Goal: Information Seeking & Learning: Find specific page/section

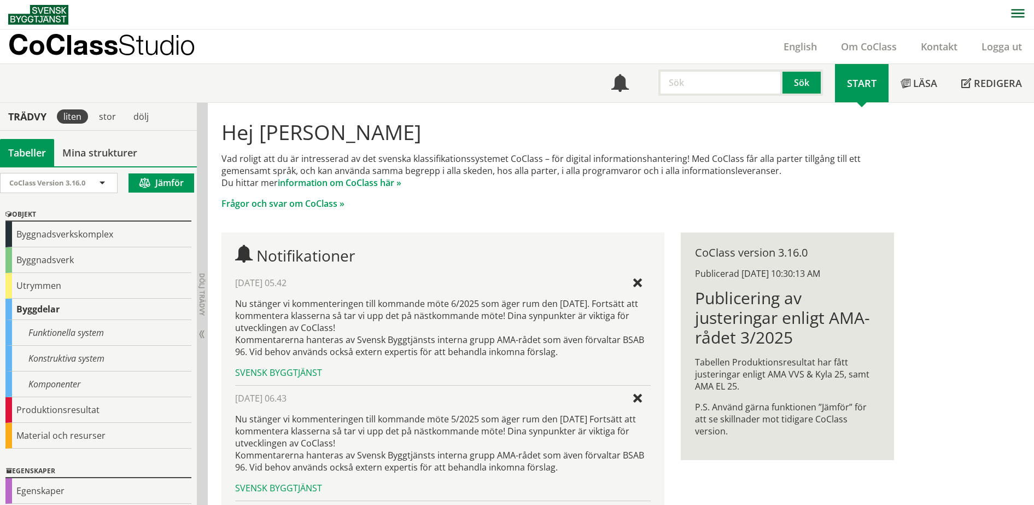
drag, startPoint x: 0, startPoint y: 0, endPoint x: 688, endPoint y: 80, distance: 692.8
click at [688, 80] on input "text" at bounding box center [721, 82] width 124 height 26
type input "daa"
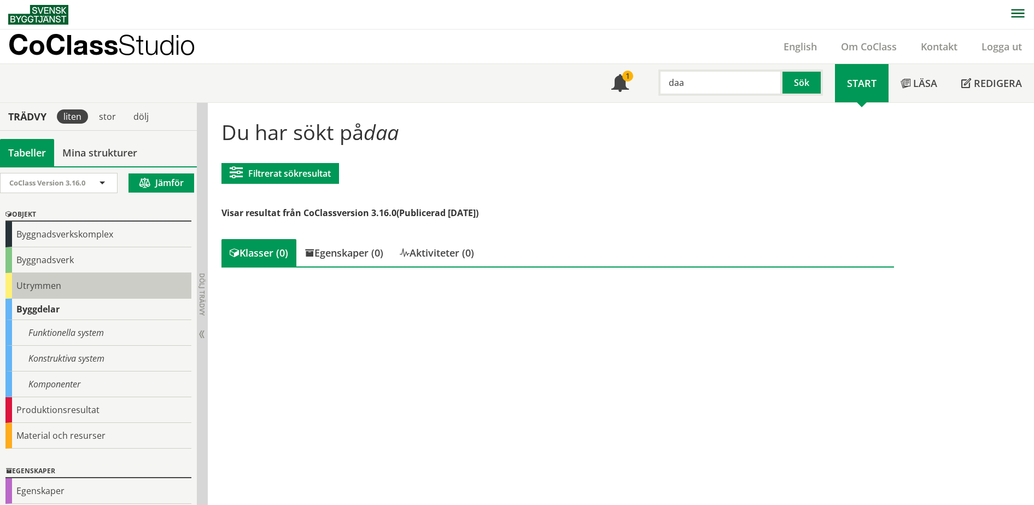
click at [114, 289] on div "Utrymmen" at bounding box center [98, 286] width 186 height 26
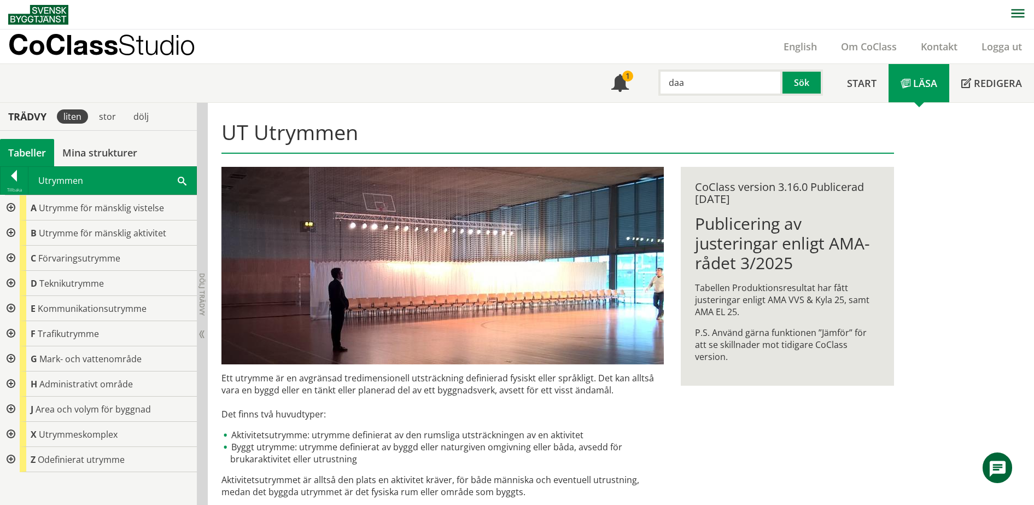
click at [9, 284] on div at bounding box center [10, 283] width 20 height 25
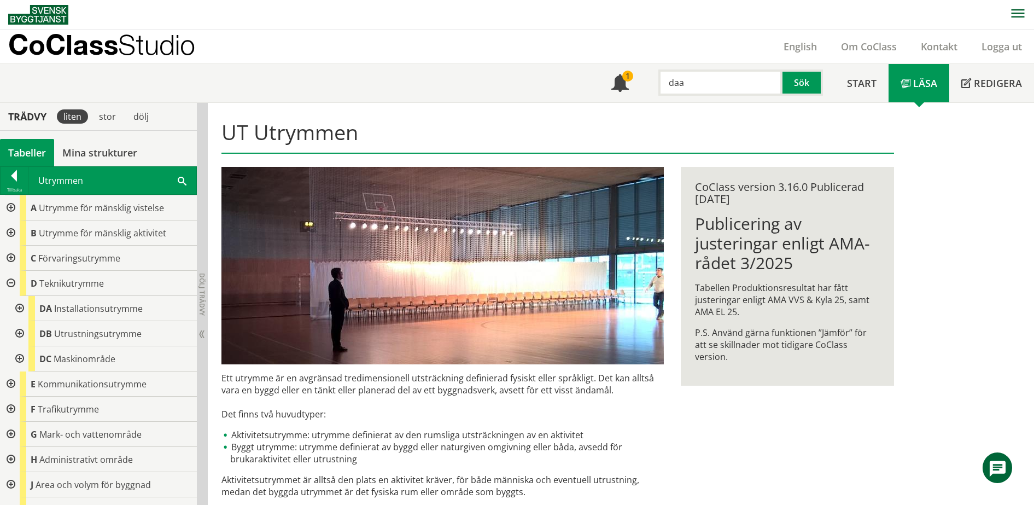
click at [13, 310] on div at bounding box center [19, 308] width 20 height 25
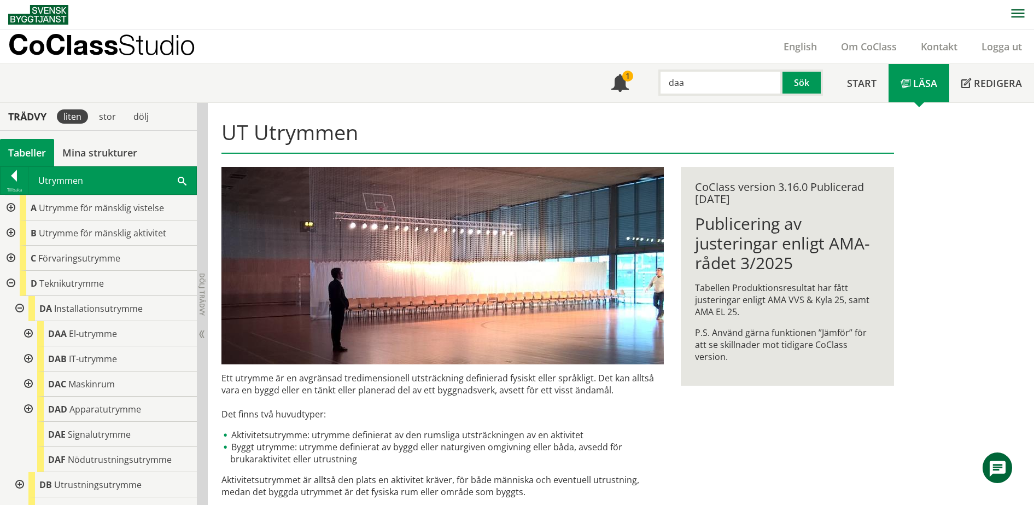
click at [26, 332] on div at bounding box center [28, 333] width 20 height 25
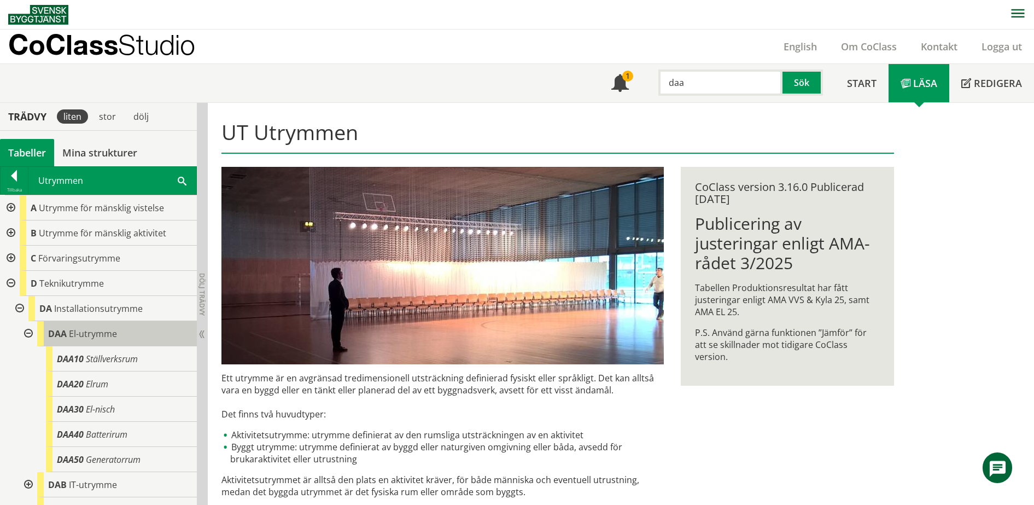
click at [102, 337] on span "El-utrymme" at bounding box center [93, 334] width 48 height 12
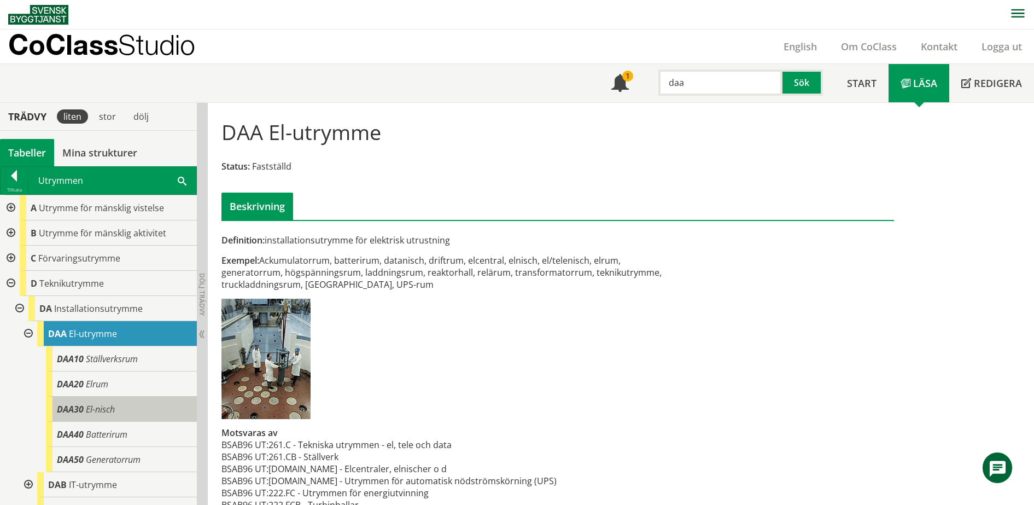
click at [104, 405] on span "El-nisch" at bounding box center [100, 409] width 29 height 12
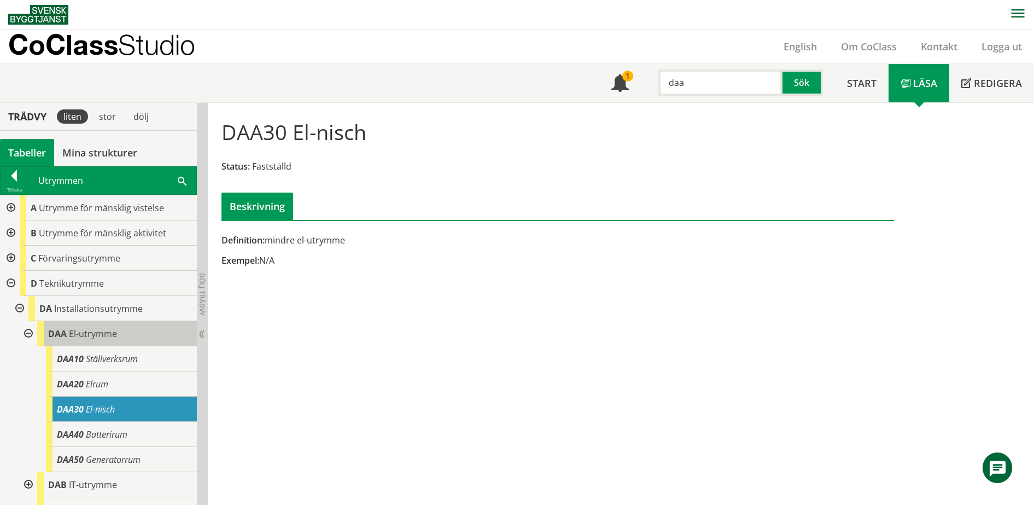
click at [103, 334] on span "El-utrymme" at bounding box center [93, 334] width 48 height 12
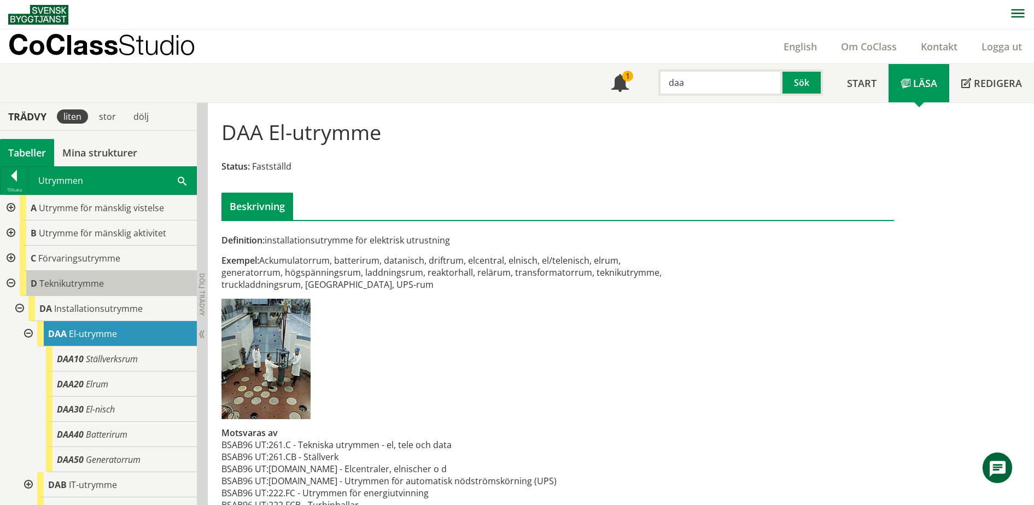
click at [110, 288] on div "D Teknikutrymme" at bounding box center [108, 283] width 177 height 25
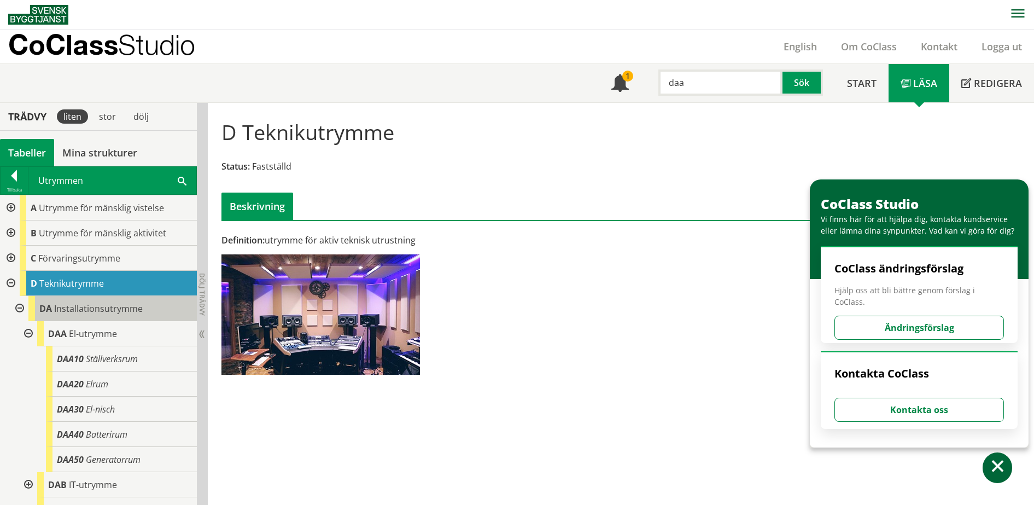
click at [115, 312] on span "Installationsutrymme" at bounding box center [98, 308] width 89 height 12
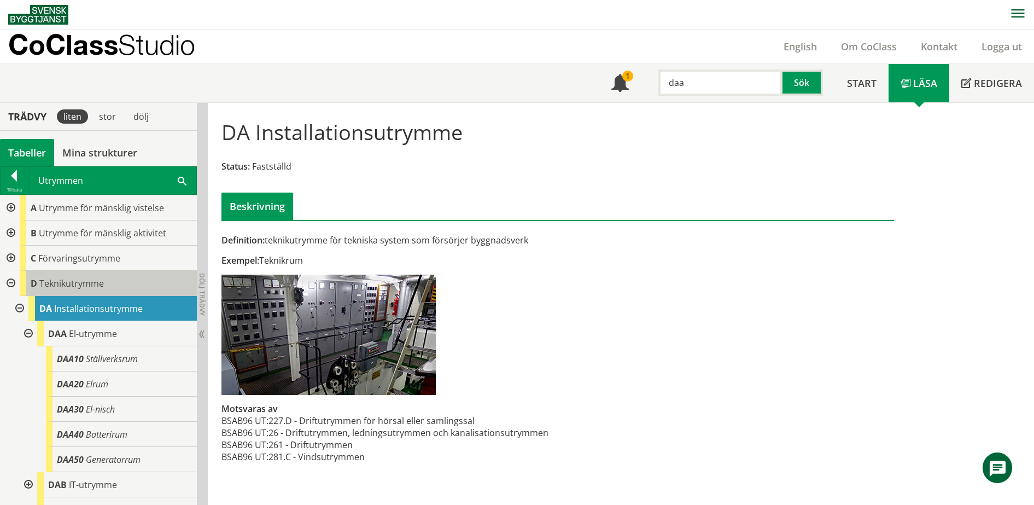
click at [81, 288] on span "Teknikutrymme" at bounding box center [71, 283] width 65 height 12
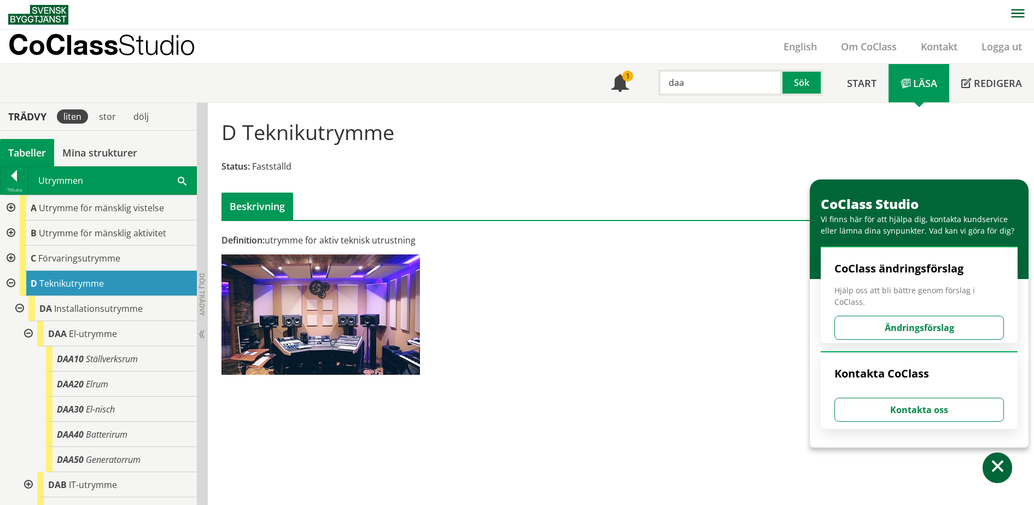
click at [68, 40] on p "CoClass Studio" at bounding box center [101, 44] width 187 height 13
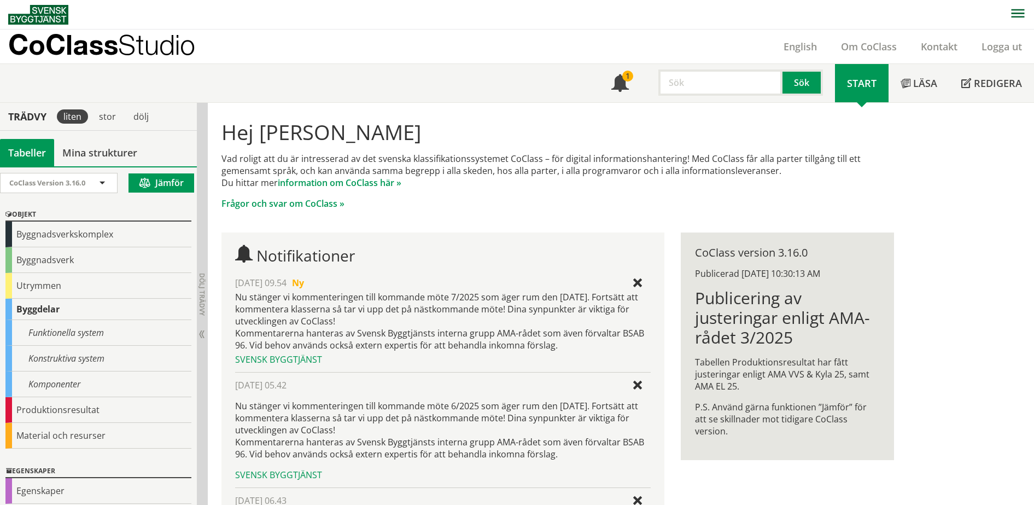
click at [73, 49] on p "CoClass Studio" at bounding box center [101, 44] width 187 height 13
click at [628, 78] on div "1" at bounding box center [627, 76] width 11 height 11
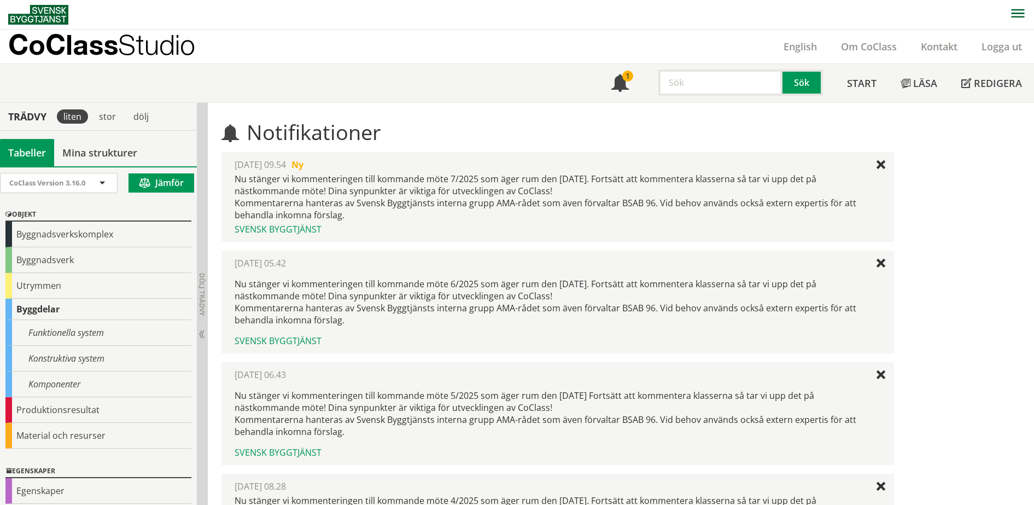
click at [95, 49] on p "CoClass Studio" at bounding box center [101, 44] width 187 height 13
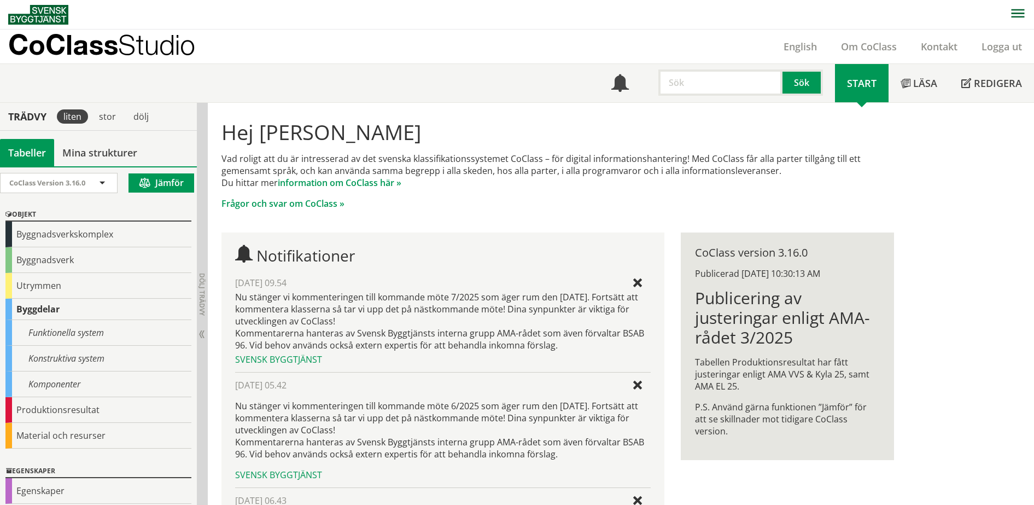
click at [729, 74] on input "text" at bounding box center [721, 82] width 124 height 26
type input "sporthall"
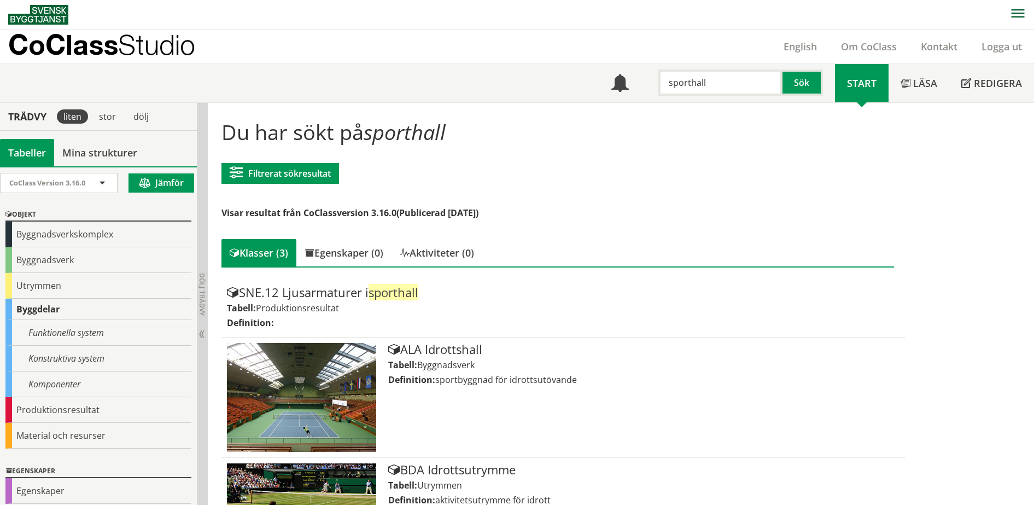
scroll to position [56, 0]
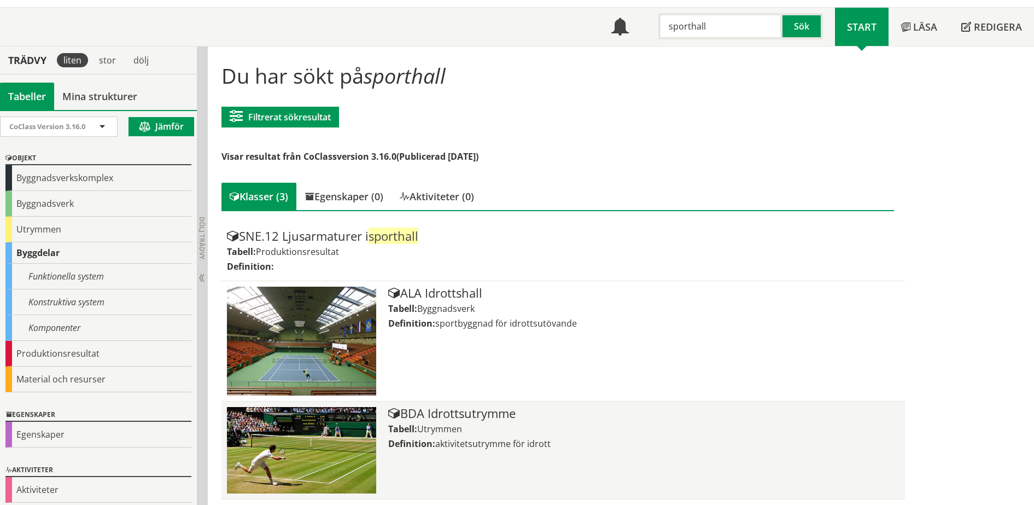
click at [468, 418] on div "BDA Idrottsutrymme" at bounding box center [643, 413] width 511 height 13
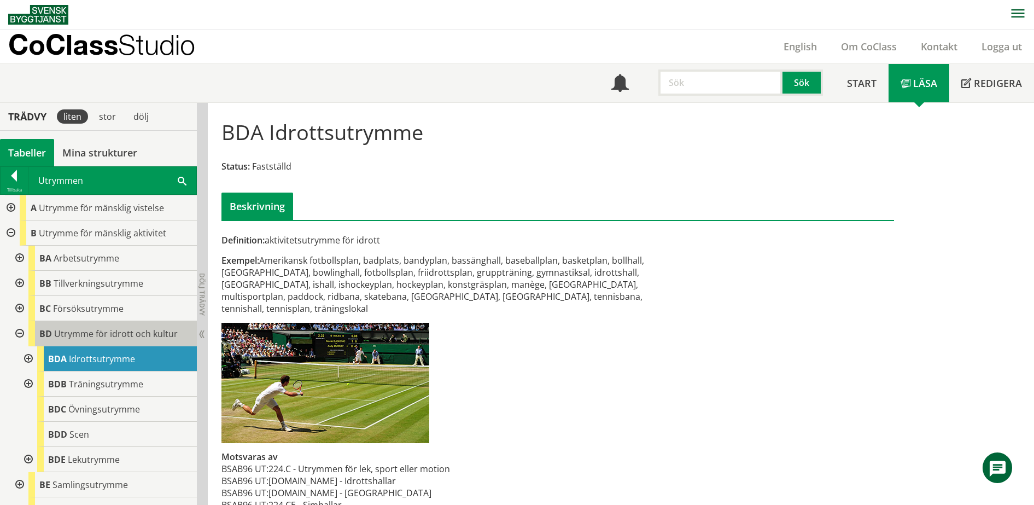
click at [96, 335] on span "Utrymme för idrott och kultur" at bounding box center [116, 334] width 124 height 12
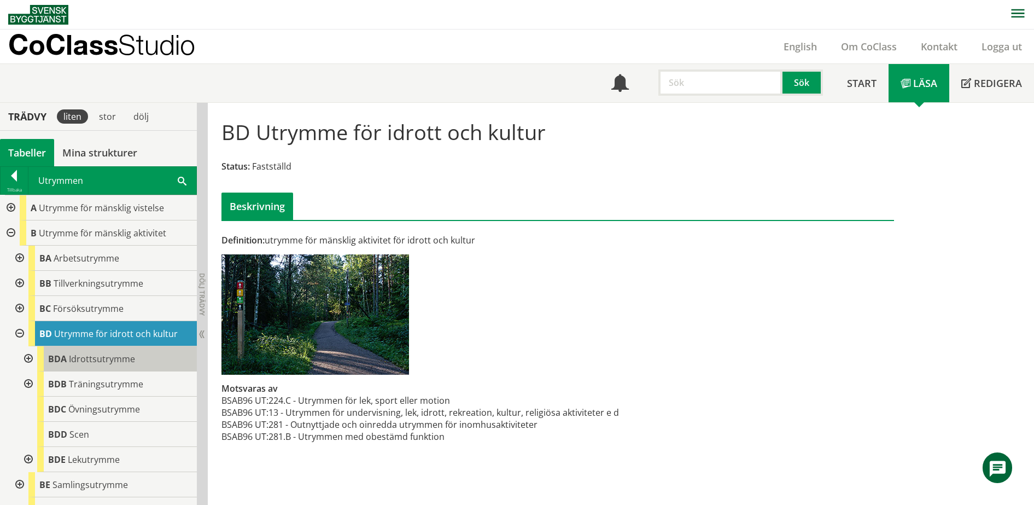
click at [102, 351] on div "BDA Idrottsutrymme" at bounding box center [117, 358] width 160 height 25
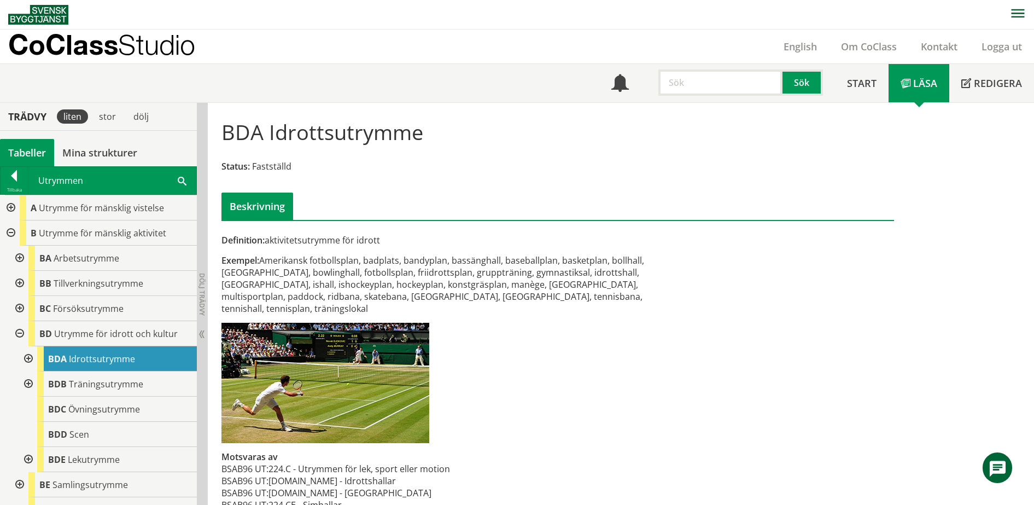
click at [734, 81] on input "text" at bounding box center [721, 82] width 124 height 26
type input "simhall"
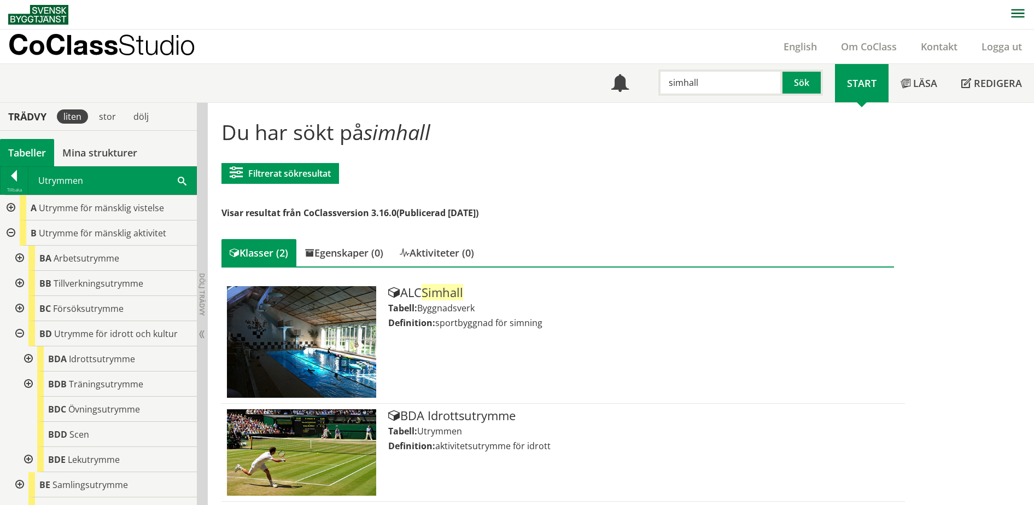
scroll to position [2, 0]
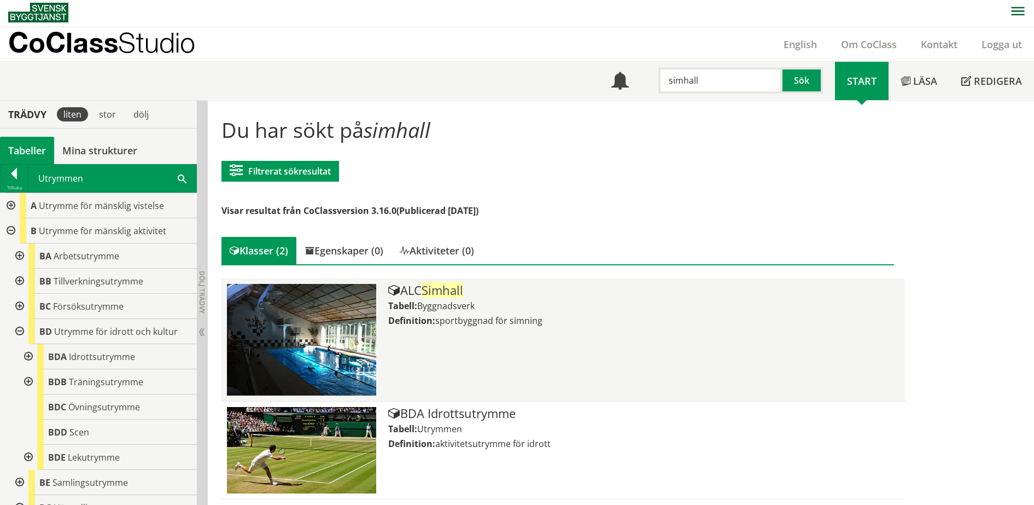
click at [438, 297] on span "Simhall" at bounding box center [443, 290] width 42 height 16
click at [455, 326] on span "sportbyggnad för simning" at bounding box center [488, 321] width 107 height 12
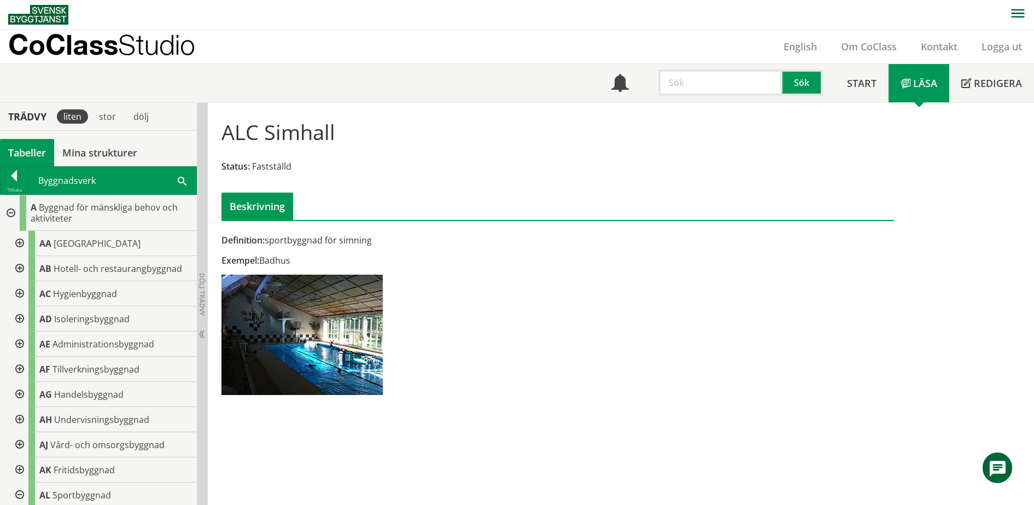
scroll to position [1, 0]
click at [157, 45] on span "Studio" at bounding box center [156, 44] width 77 height 32
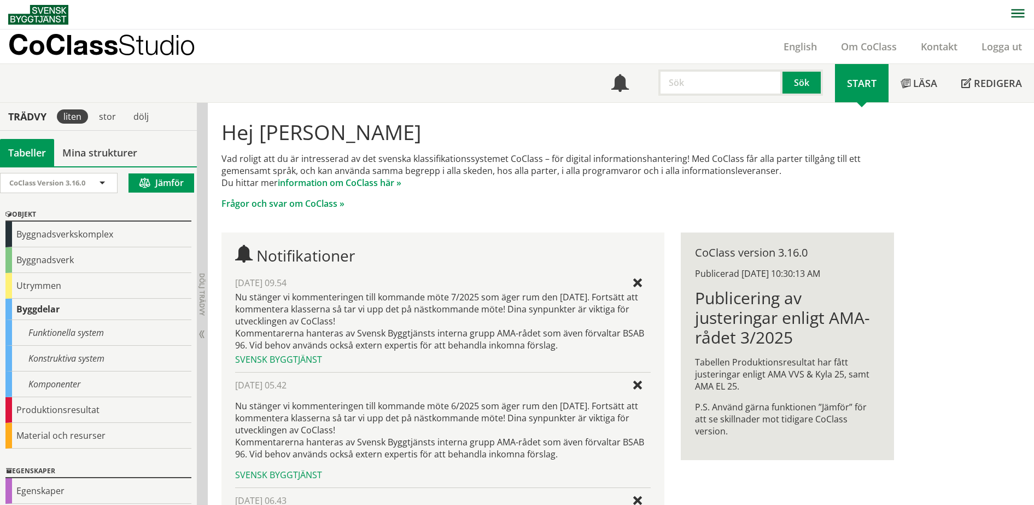
click at [675, 83] on input "text" at bounding box center [721, 82] width 124 height 26
type input "läktare"
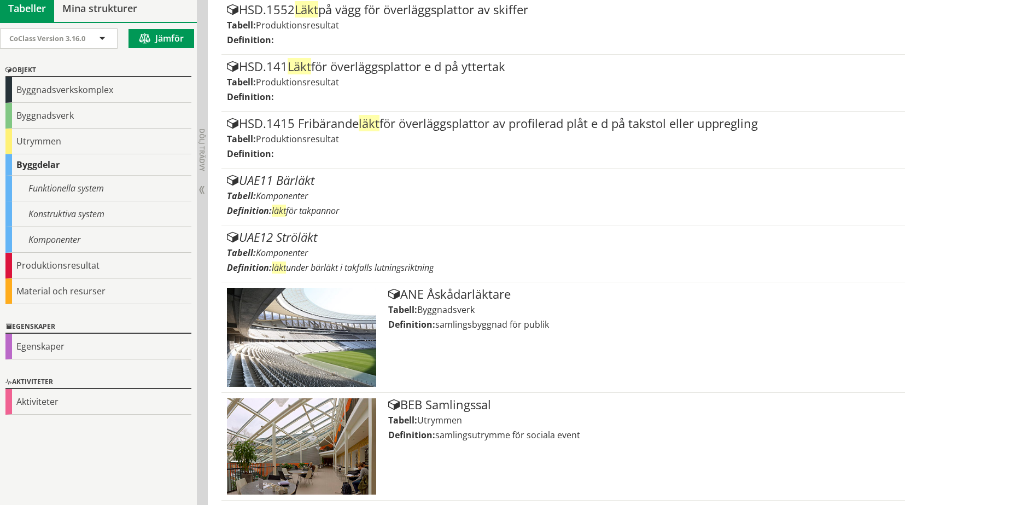
scroll to position [967, 0]
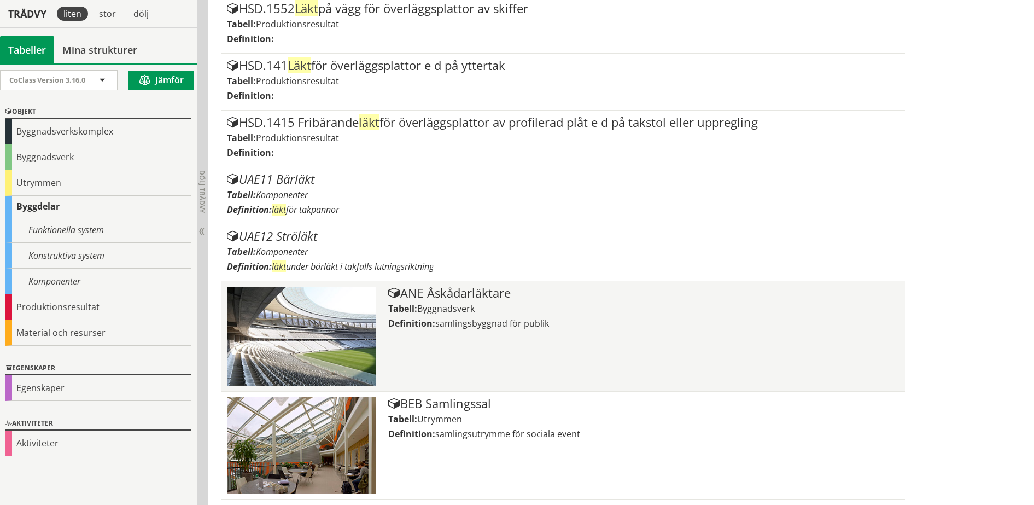
click at [572, 313] on div "Tabell: Byggnadsverk" at bounding box center [643, 308] width 511 height 12
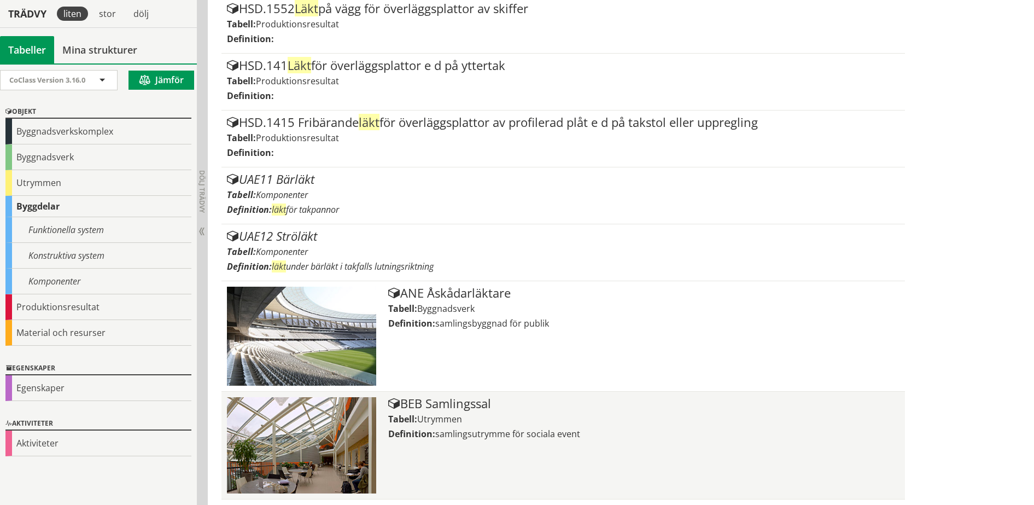
click at [494, 398] on div "BEB Samlingssal" at bounding box center [643, 403] width 511 height 13
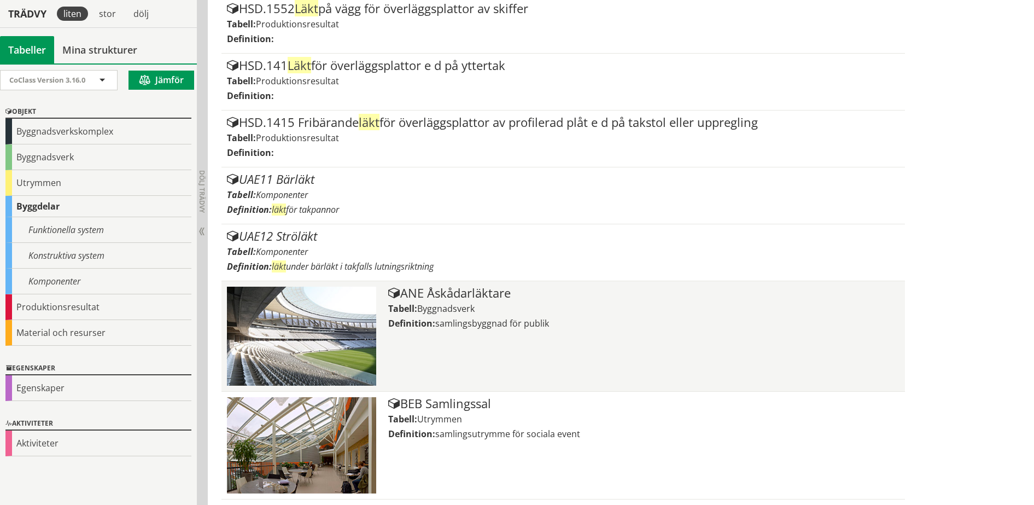
click at [441, 316] on div "ANE Åskådarläktare Tabell: Byggnadsverk Definition: samlingsbyggnad för publik" at bounding box center [643, 336] width 511 height 99
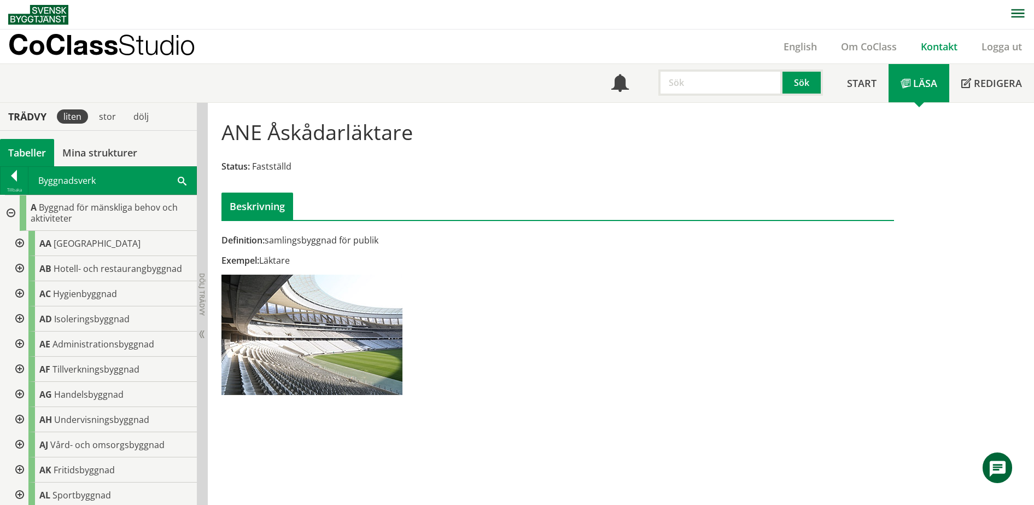
click at [935, 44] on link "Kontakt" at bounding box center [939, 46] width 61 height 13
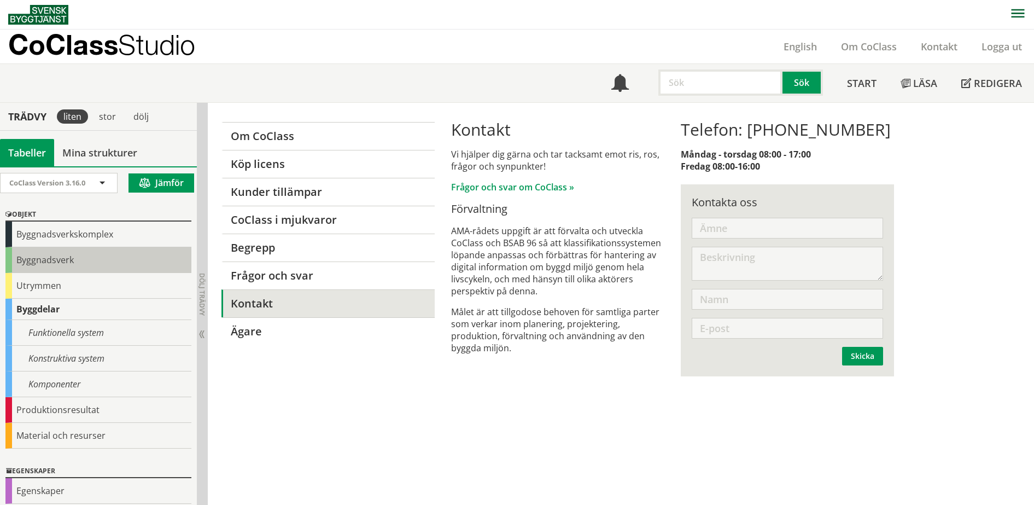
click at [75, 258] on div "Byggnadsverk" at bounding box center [98, 260] width 186 height 26
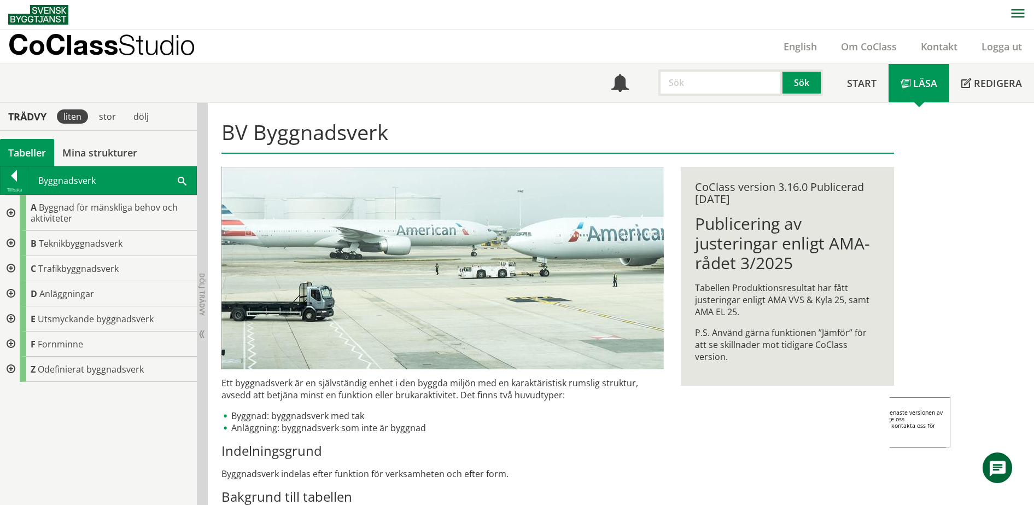
click at [988, 470] on icon at bounding box center [997, 469] width 19 height 82
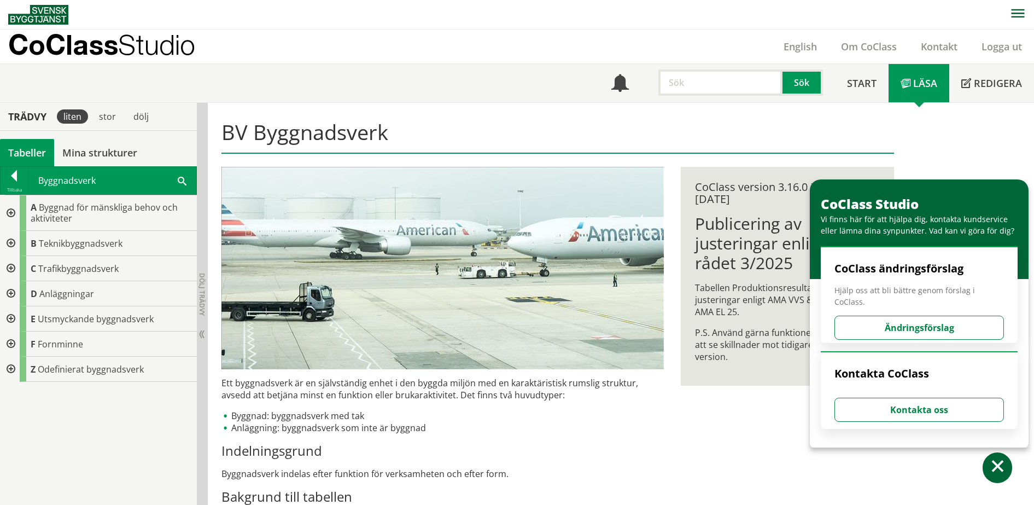
click at [906, 404] on button "Kontakta oss" at bounding box center [920, 410] width 170 height 24
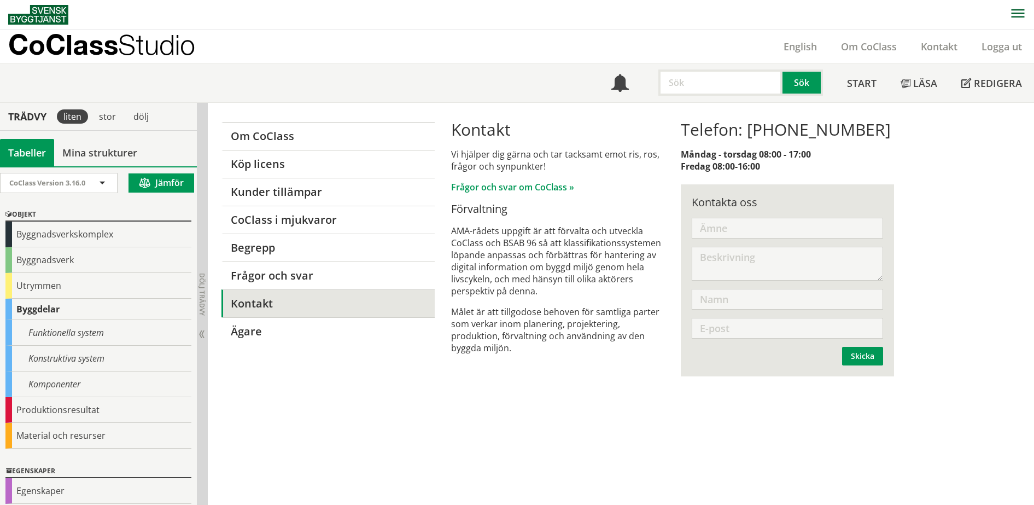
click at [86, 46] on p "CoClass Studio" at bounding box center [101, 44] width 187 height 13
